Goal: Transaction & Acquisition: Purchase product/service

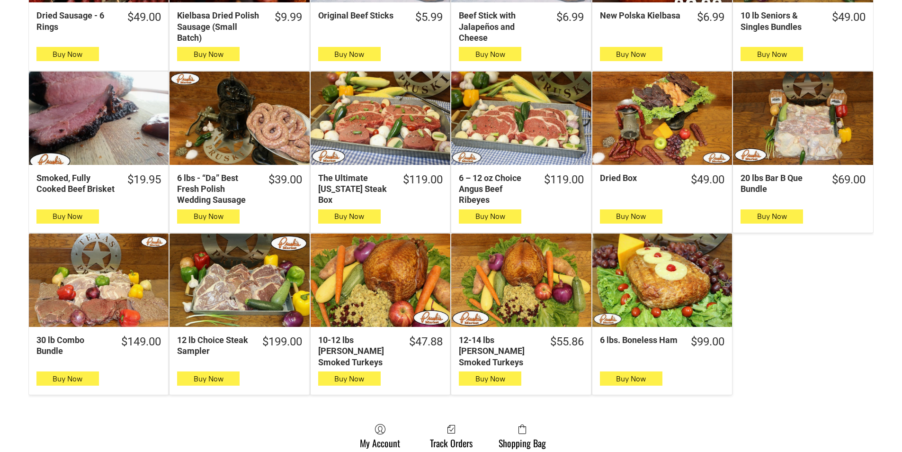
scroll to position [473, 0]
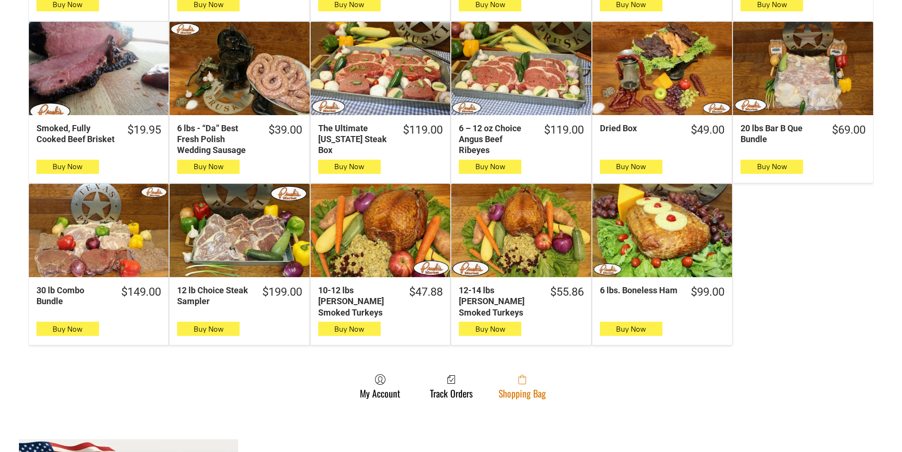
click at [538, 374] on span at bounding box center [521, 379] width 47 height 11
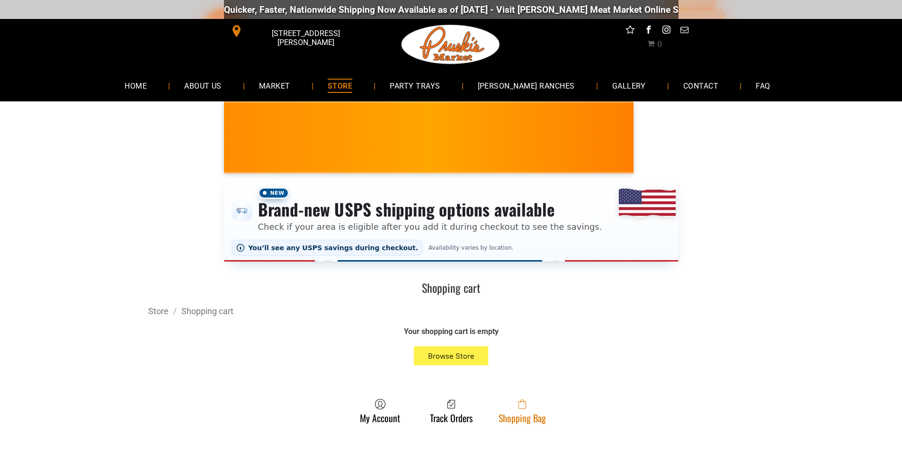
click at [533, 409] on span at bounding box center [521, 403] width 47 height 11
click at [505, 406] on span at bounding box center [521, 403] width 47 height 11
click at [532, 406] on span at bounding box center [521, 403] width 47 height 11
